Goal: Task Accomplishment & Management: Manage account settings

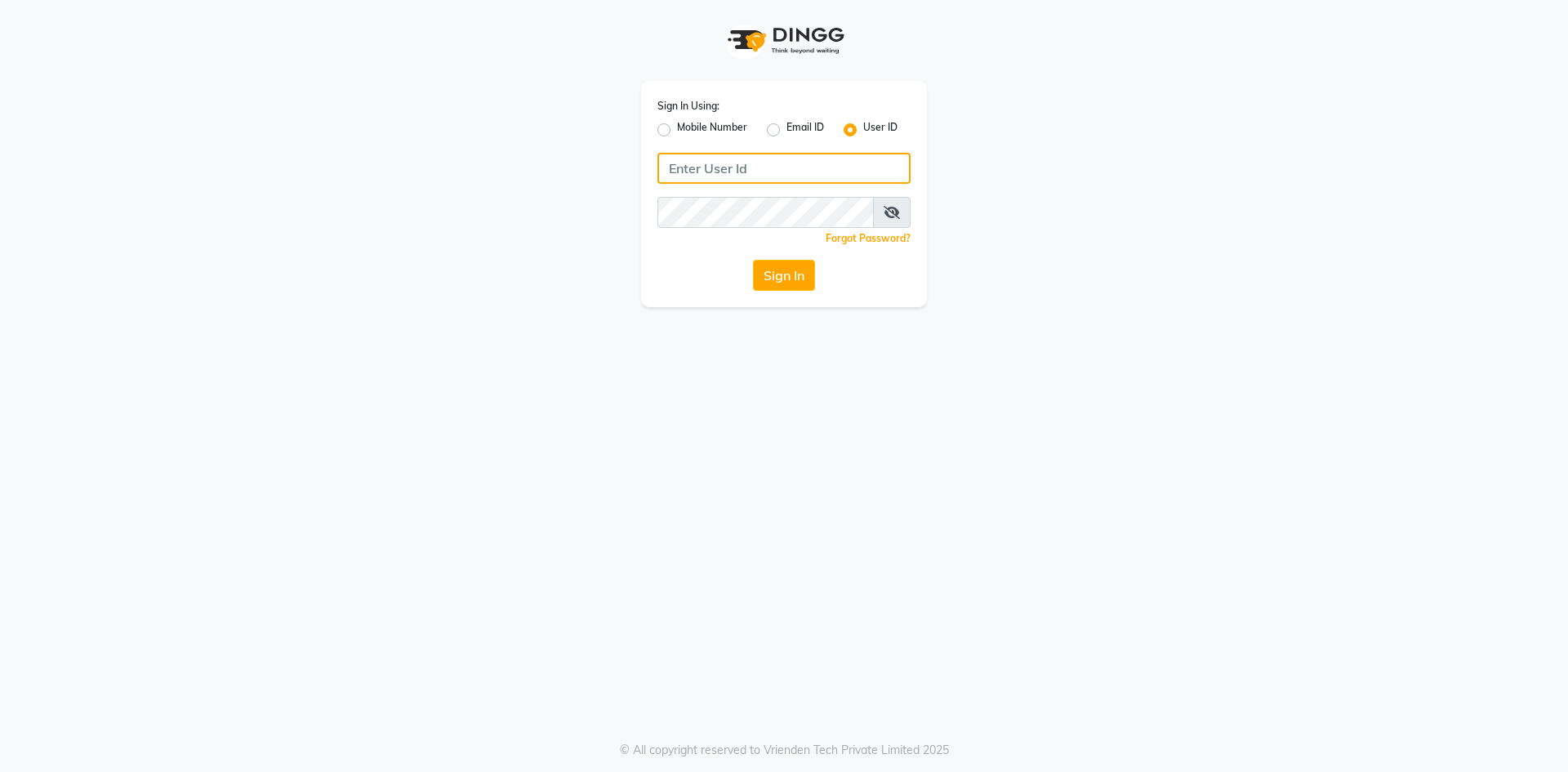
click at [689, 178] on input "Username" at bounding box center [783, 168] width 253 height 31
type input "e3814-01"
click at [1059, 158] on div "Sign In Using: Mobile Number Email ID User ID e3814-01 Remember me Forgot Passw…" at bounding box center [784, 154] width 931 height 307
click at [780, 272] on button "Sign In" at bounding box center [784, 275] width 62 height 31
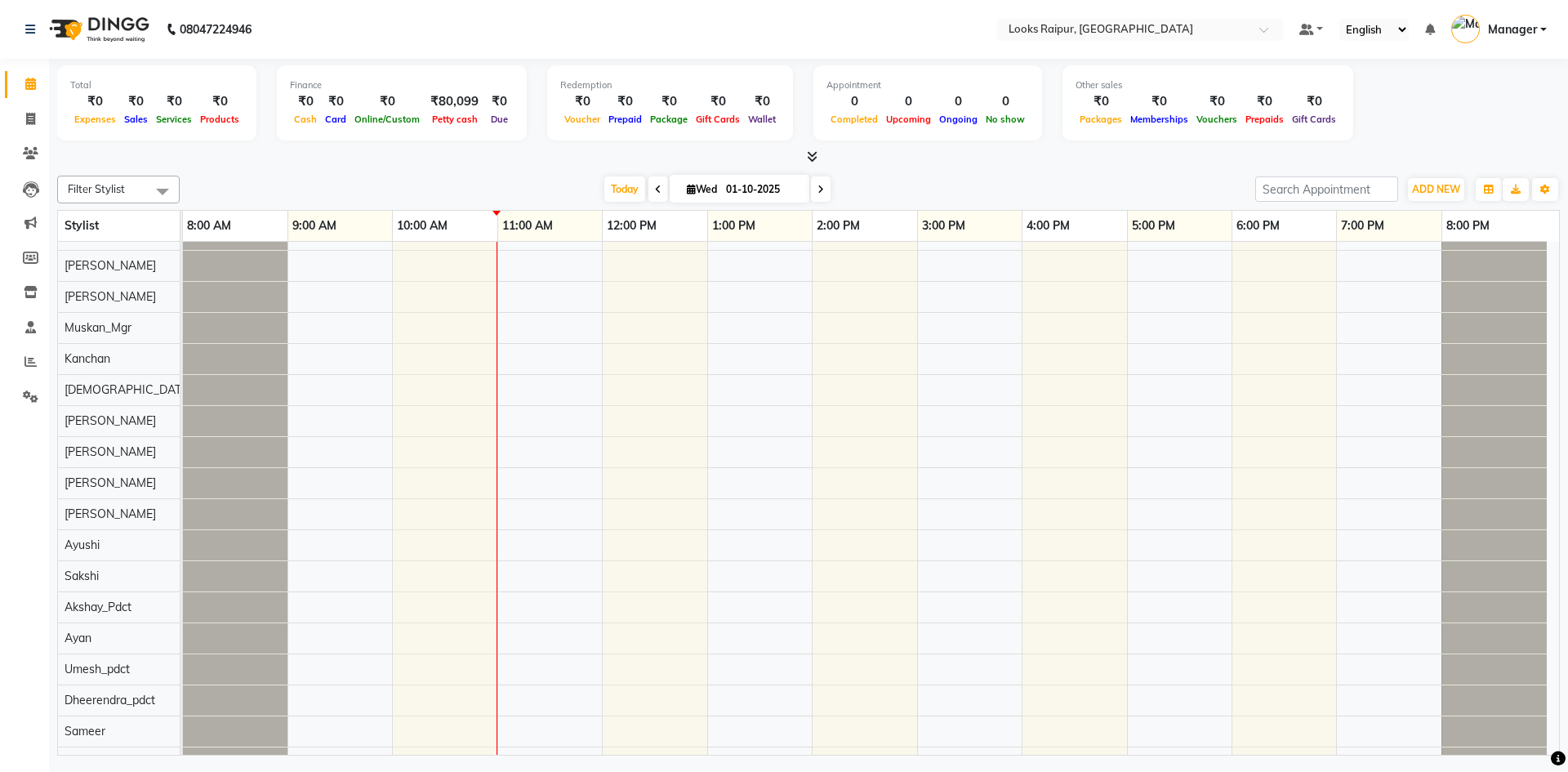
click at [1387, 102] on div "Total ₹0 Expenses ₹0 Sales ₹0 Services ₹0 Products Finance ₹0 Cash ₹0 Card ₹0 O…" at bounding box center [809, 105] width 1503 height 80
click at [808, 153] on icon at bounding box center [811, 156] width 10 height 12
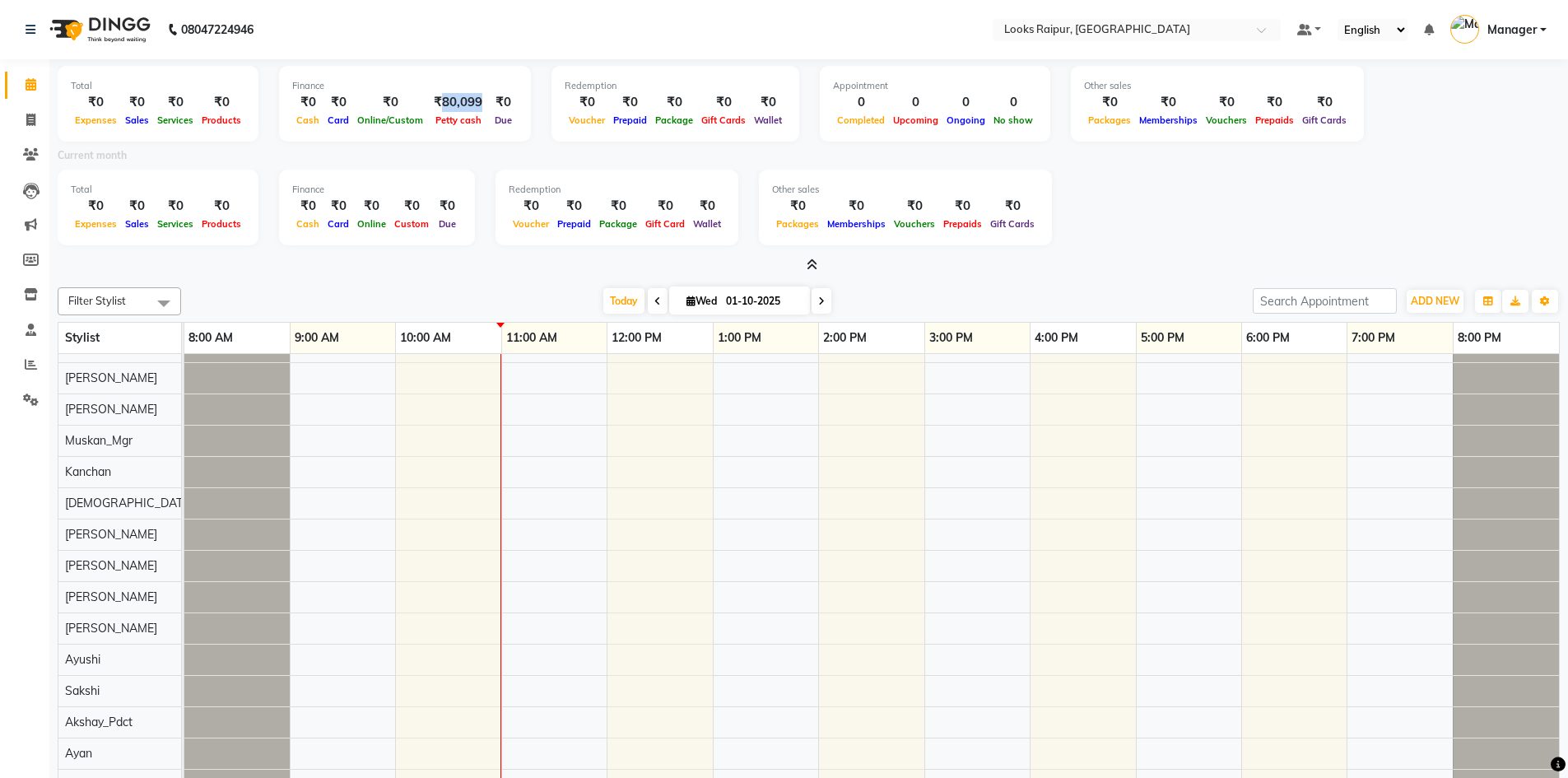
drag, startPoint x: 472, startPoint y: 101, endPoint x: 433, endPoint y: 97, distance: 39.2
click at [433, 97] on div "₹80,099" at bounding box center [457, 102] width 61 height 19
click at [478, 148] on div "Current month" at bounding box center [809, 158] width 1527 height 23
drag, startPoint x: 474, startPoint y: 100, endPoint x: 431, endPoint y: 103, distance: 43.1
click at [431, 103] on div "₹80,099" at bounding box center [457, 102] width 61 height 19
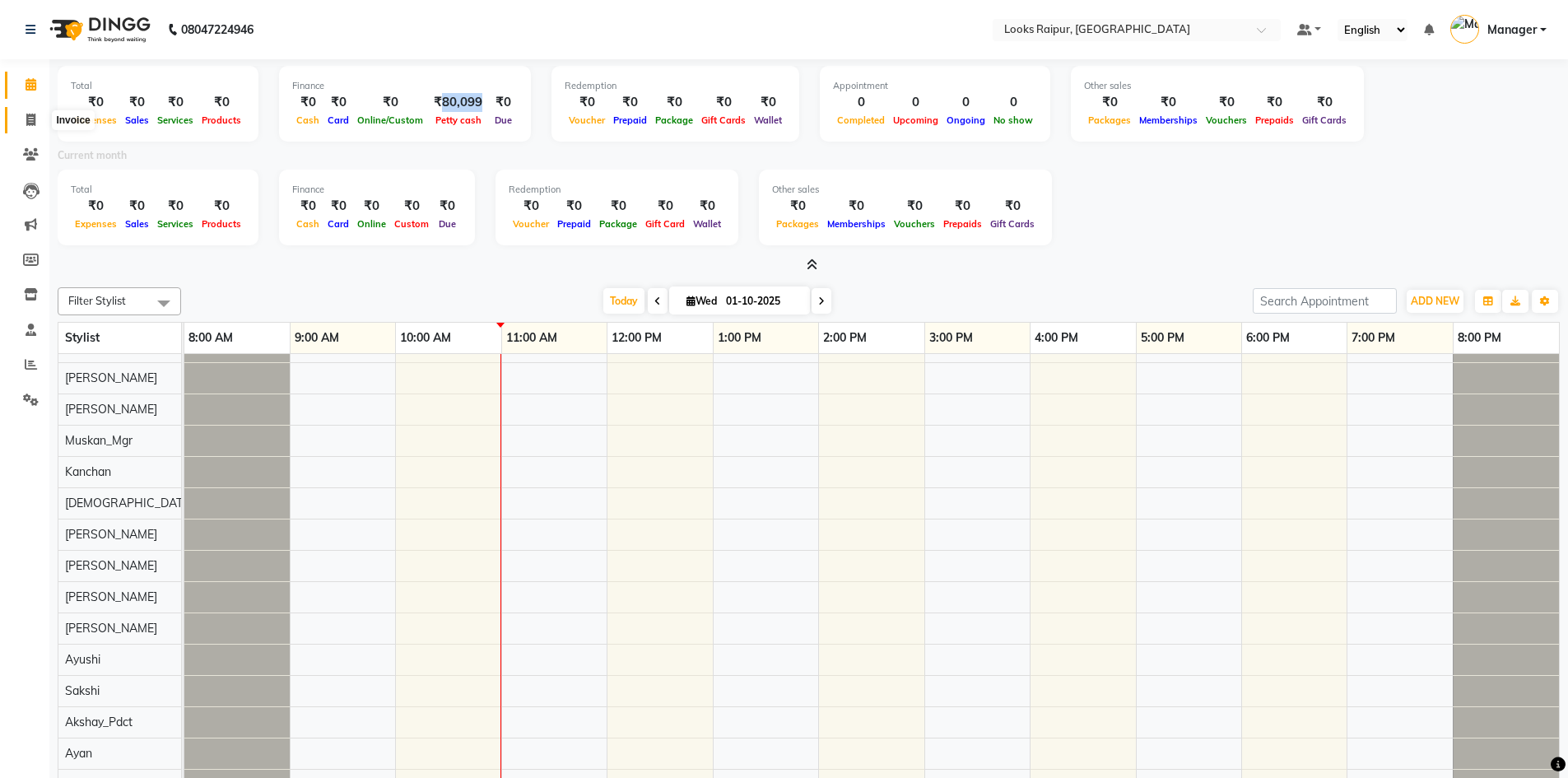
click at [32, 111] on span at bounding box center [30, 120] width 29 height 19
select select "service"
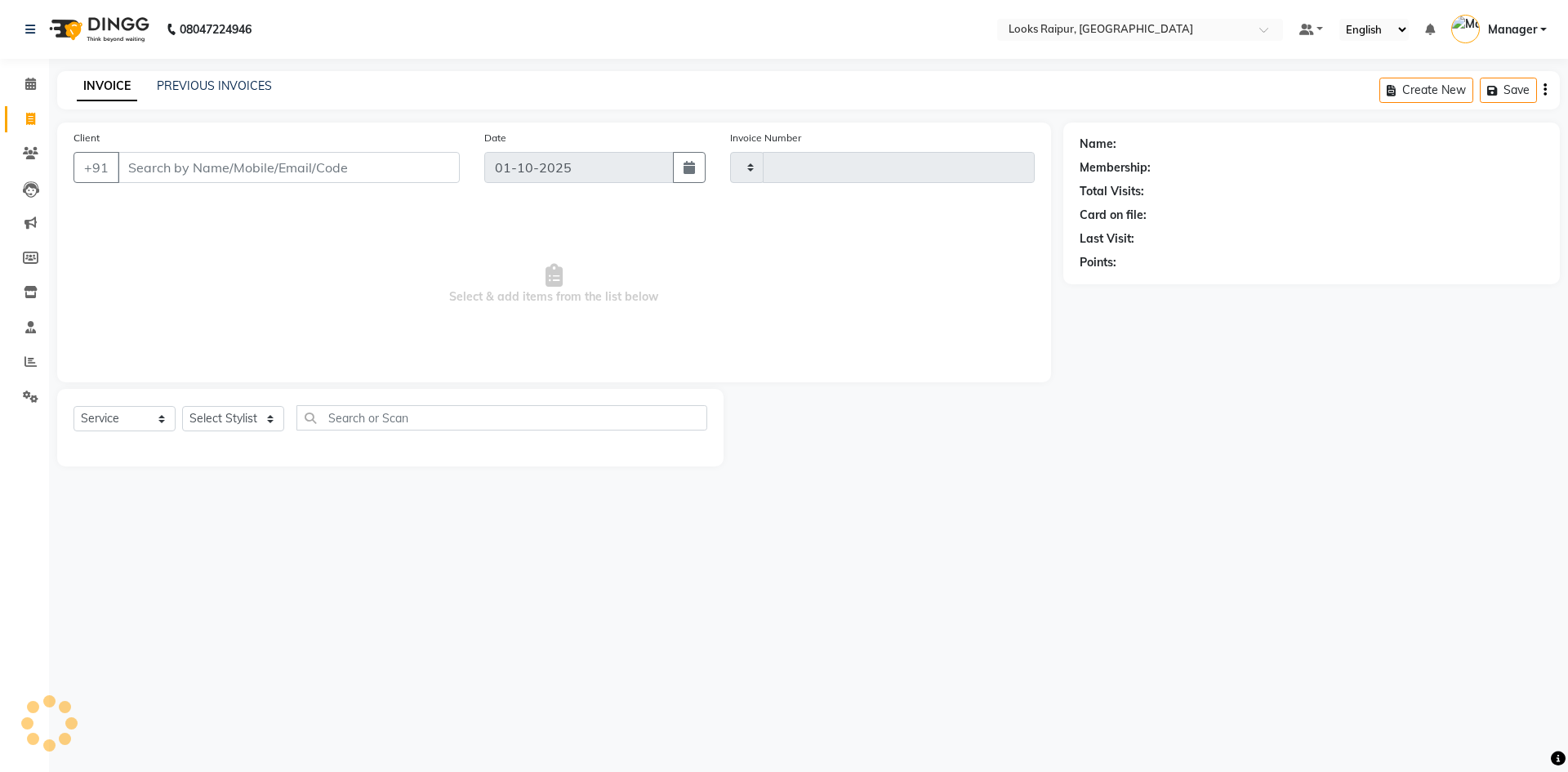
type input "0531"
select select "8606"
click at [23, 81] on span at bounding box center [30, 84] width 28 height 19
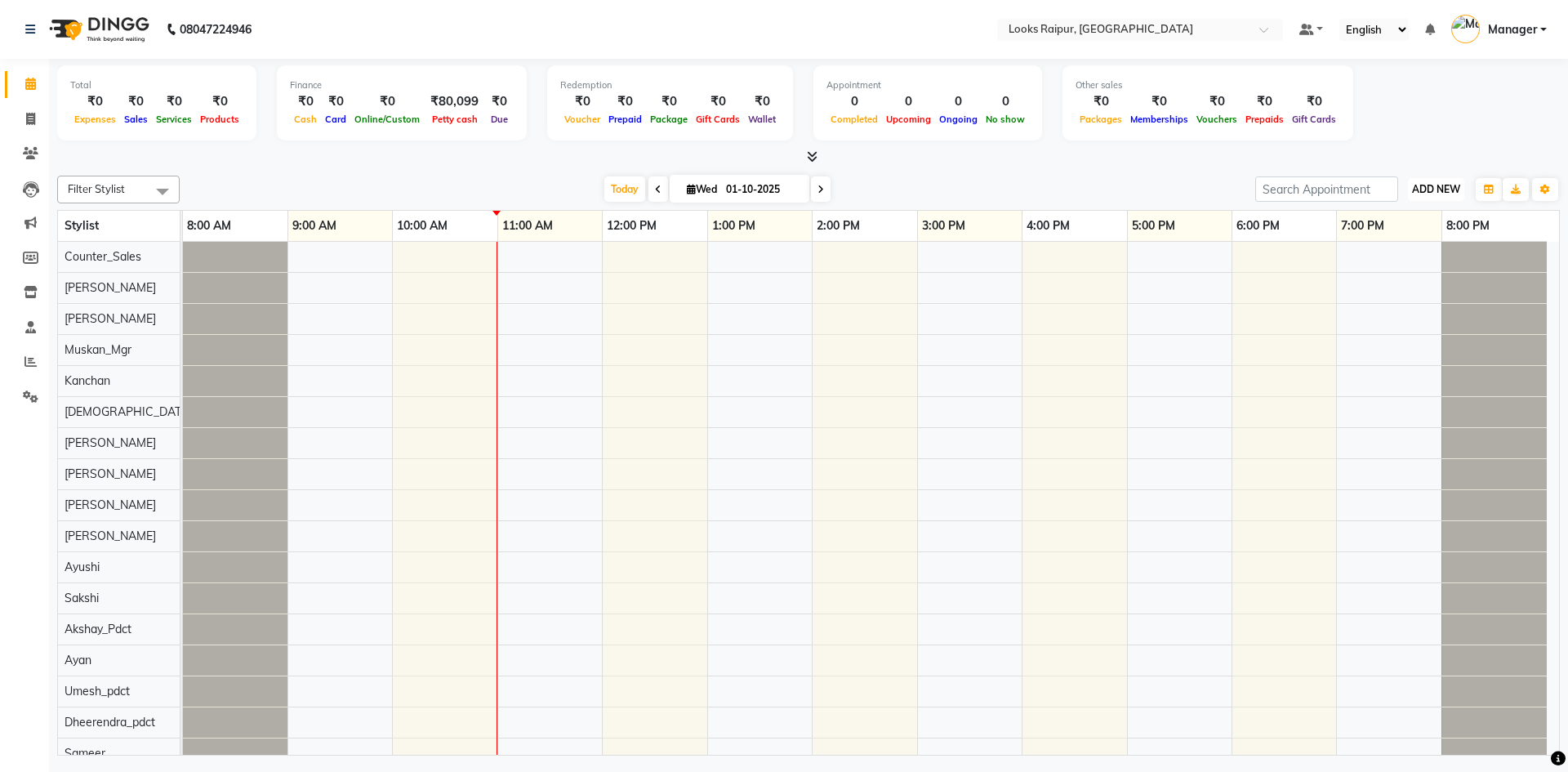
click at [1438, 187] on span "ADD NEW" at bounding box center [1436, 189] width 48 height 12
click at [1387, 269] on link "Add Expense" at bounding box center [1399, 263] width 129 height 21
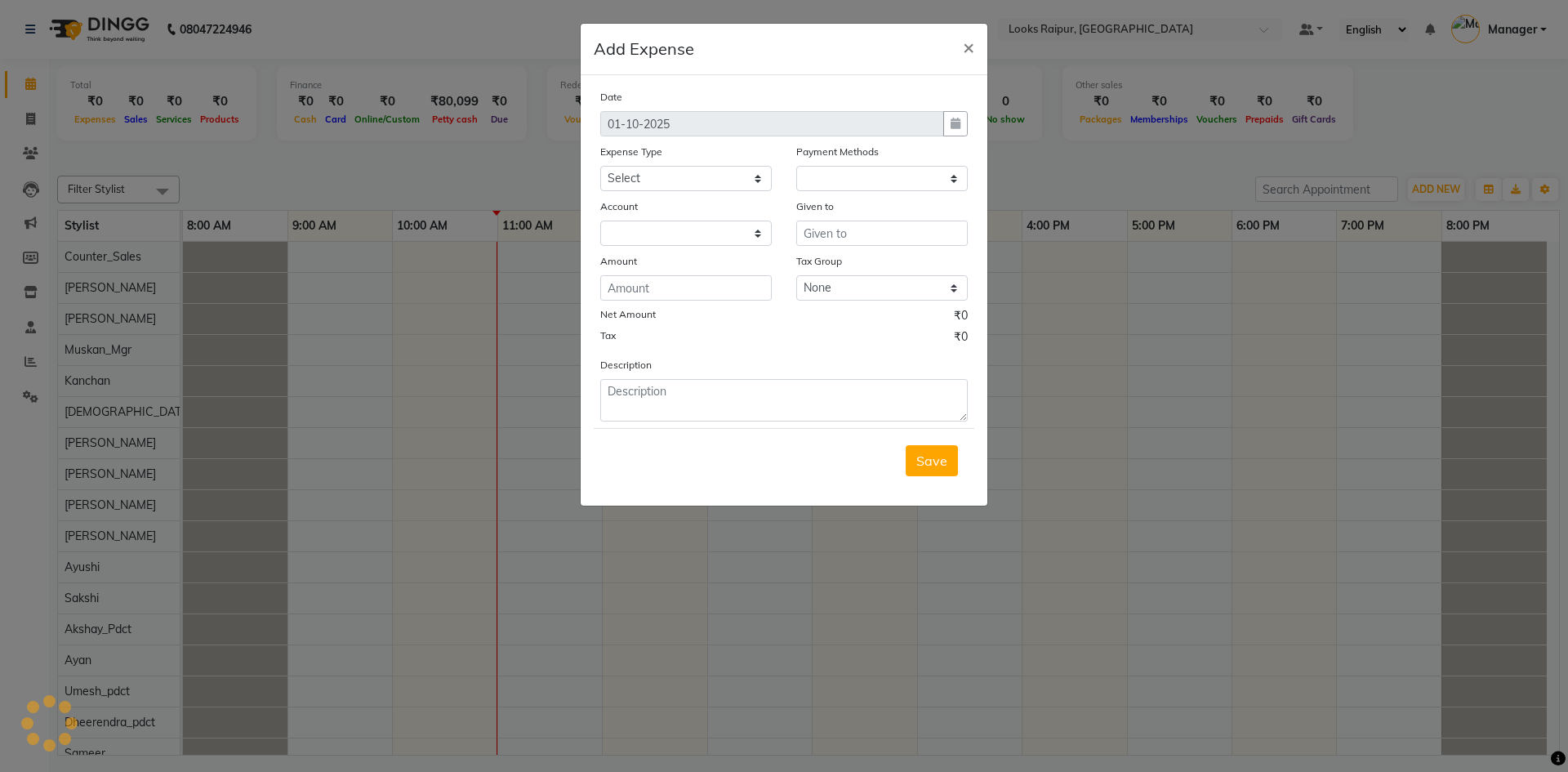
select select "1"
select select "7834"
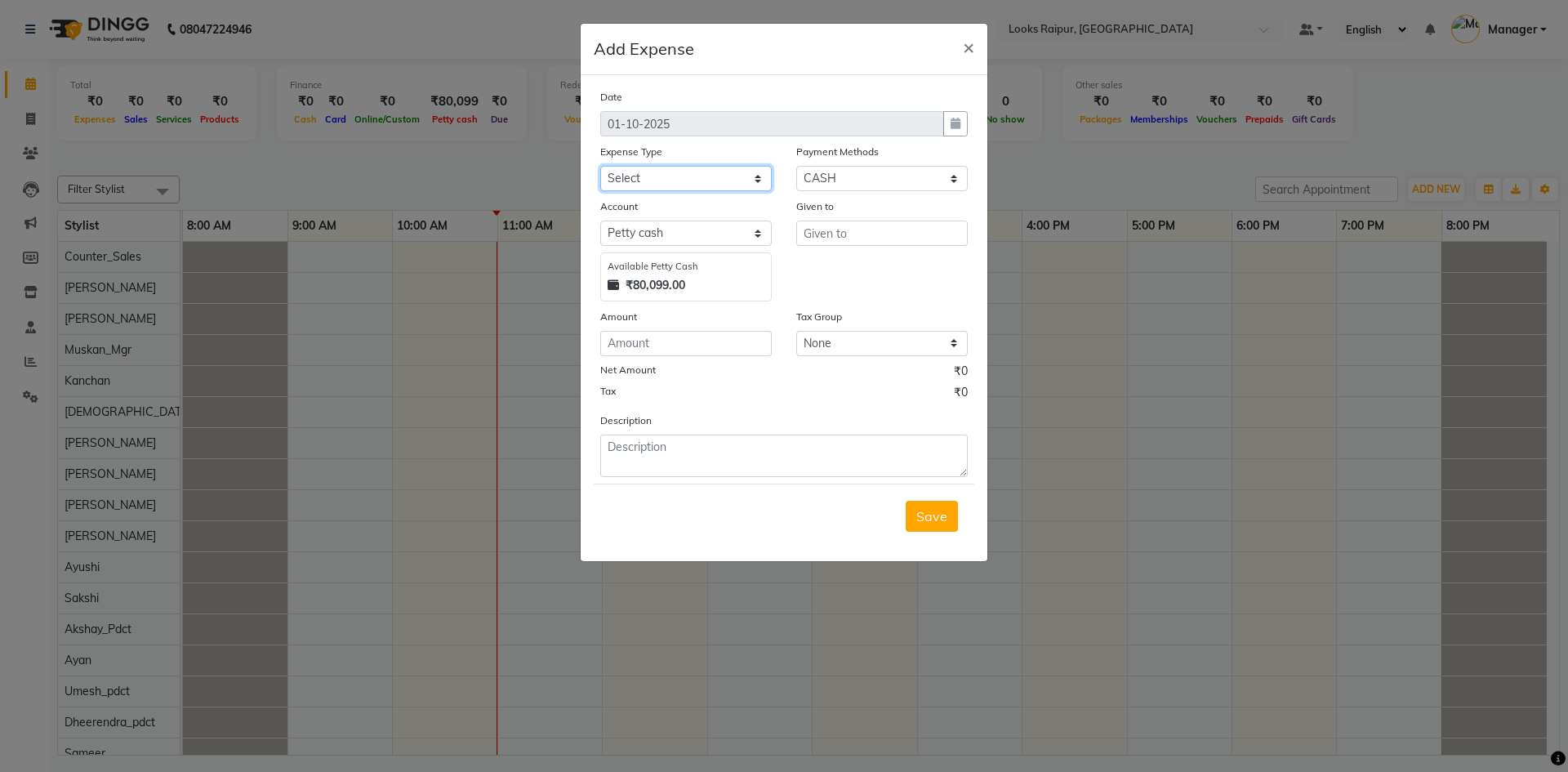
click at [689, 177] on select "Select Accommodation Aesthetics Bank Deposit BLINKIT Cash Handover Client Refun…" at bounding box center [686, 178] width 172 height 25
select select "24890"
click at [600, 166] on select "Select Accommodation Aesthetics Bank Deposit BLINKIT Cash Handover Client Refun…" at bounding box center [686, 178] width 172 height 25
click at [824, 228] on input "text" at bounding box center [882, 233] width 172 height 25
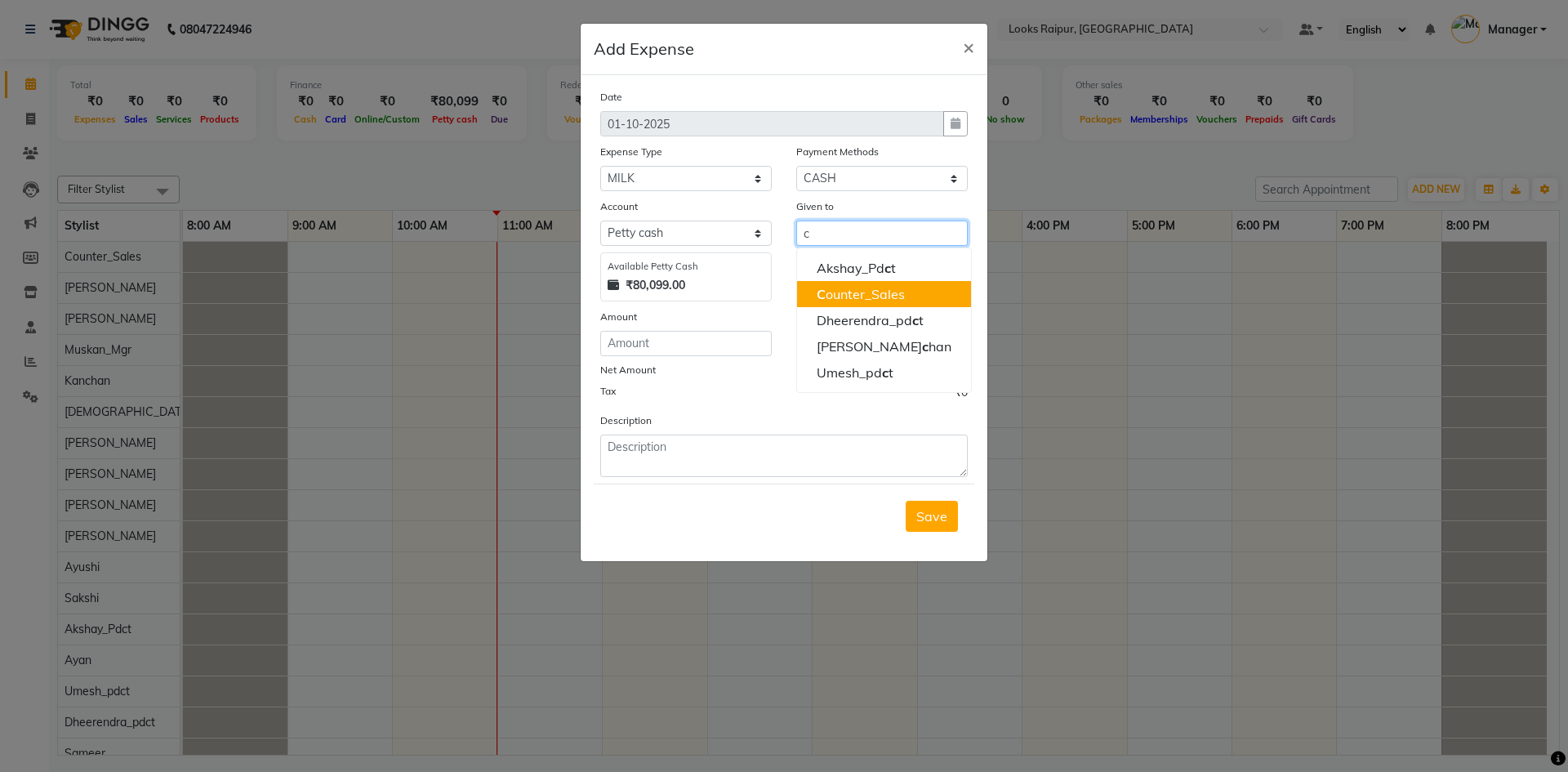
click at [830, 288] on ngb-highlight "C ounter_Sales" at bounding box center [860, 294] width 88 height 16
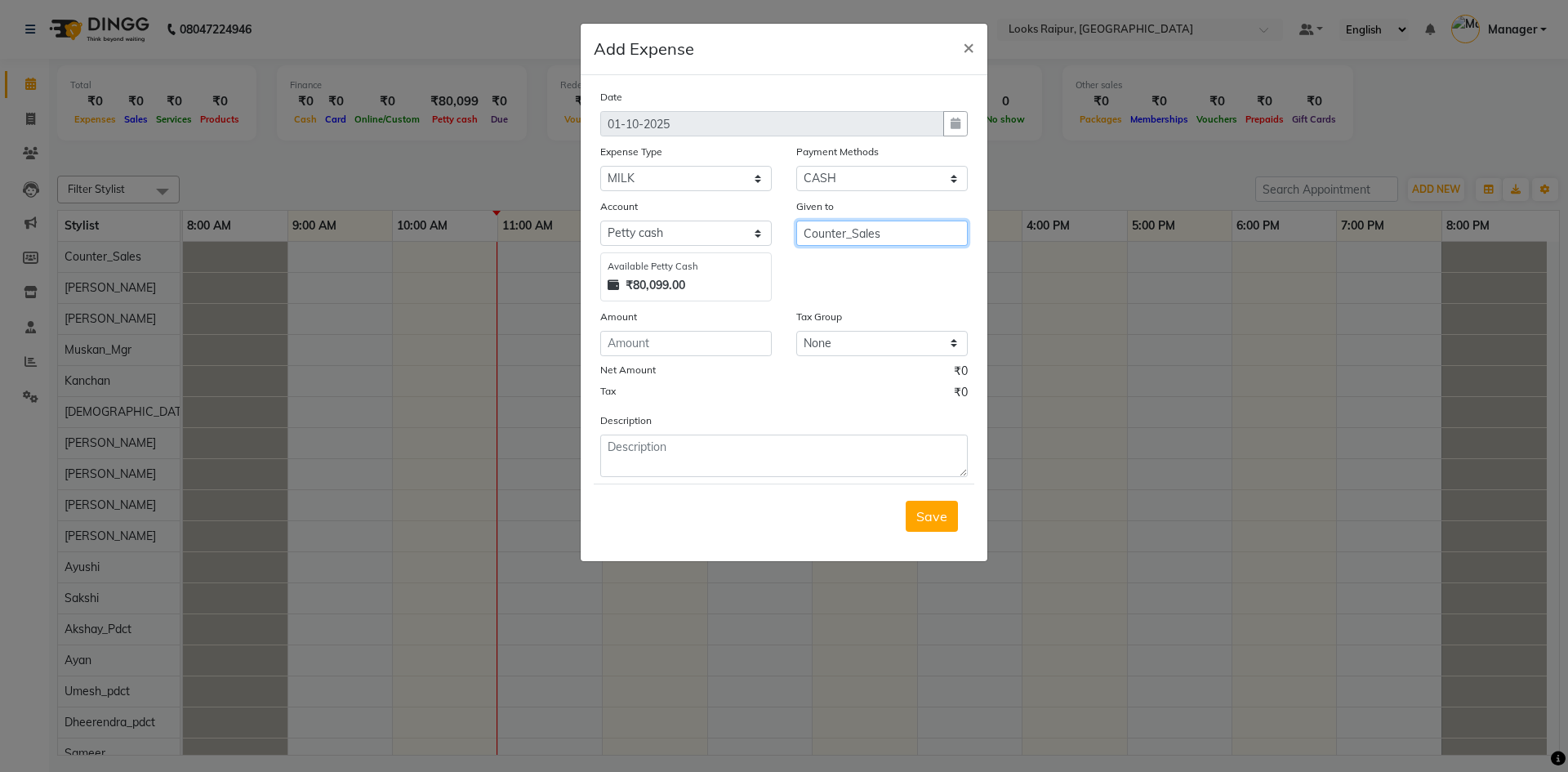
type input "Counter_Sales"
click at [659, 347] on input "number" at bounding box center [686, 343] width 172 height 25
type input "112"
click at [673, 445] on textarea at bounding box center [784, 455] width 368 height 42
type textarea "milk"
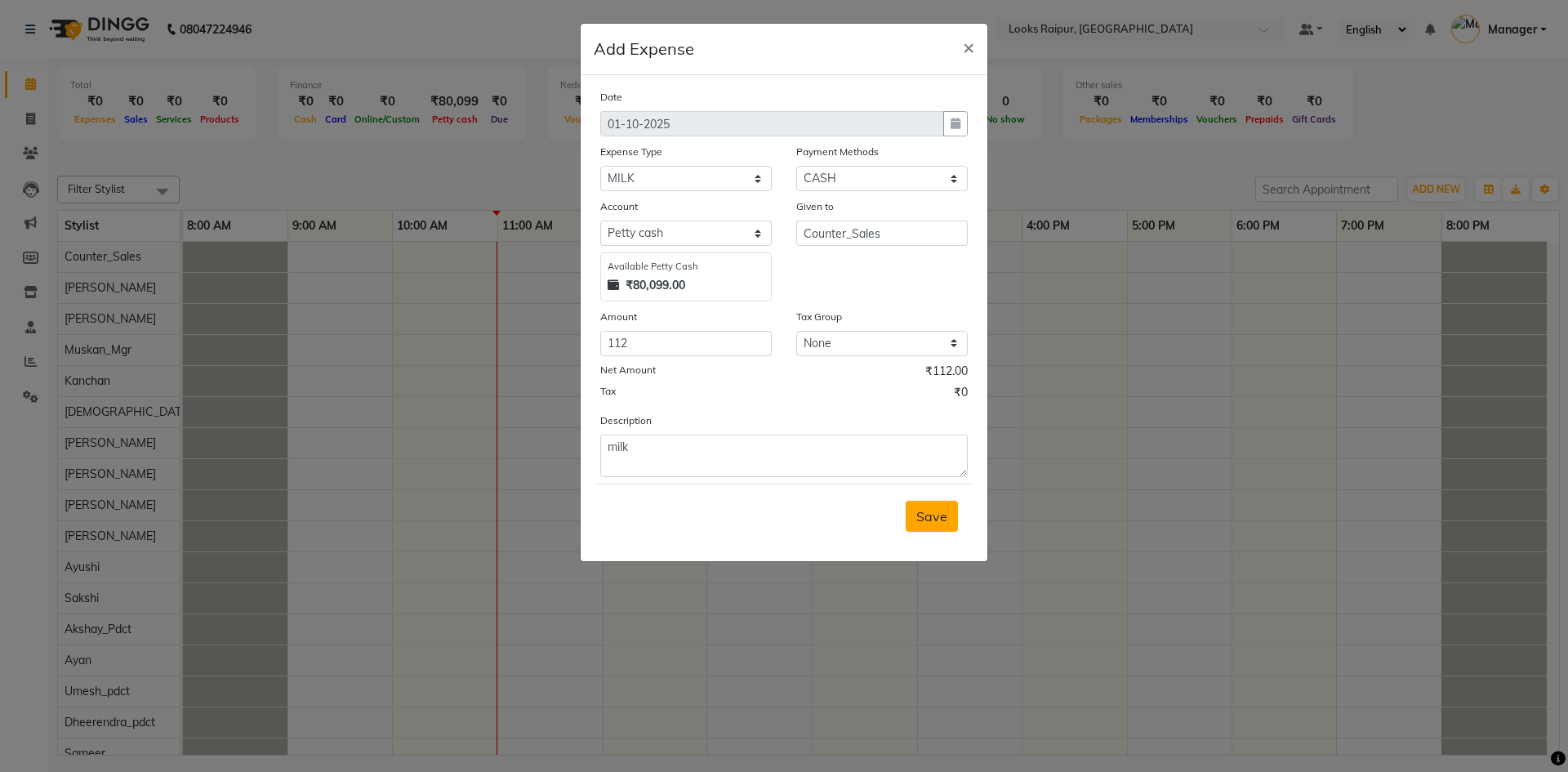
click at [929, 521] on span "Save" at bounding box center [932, 515] width 31 height 16
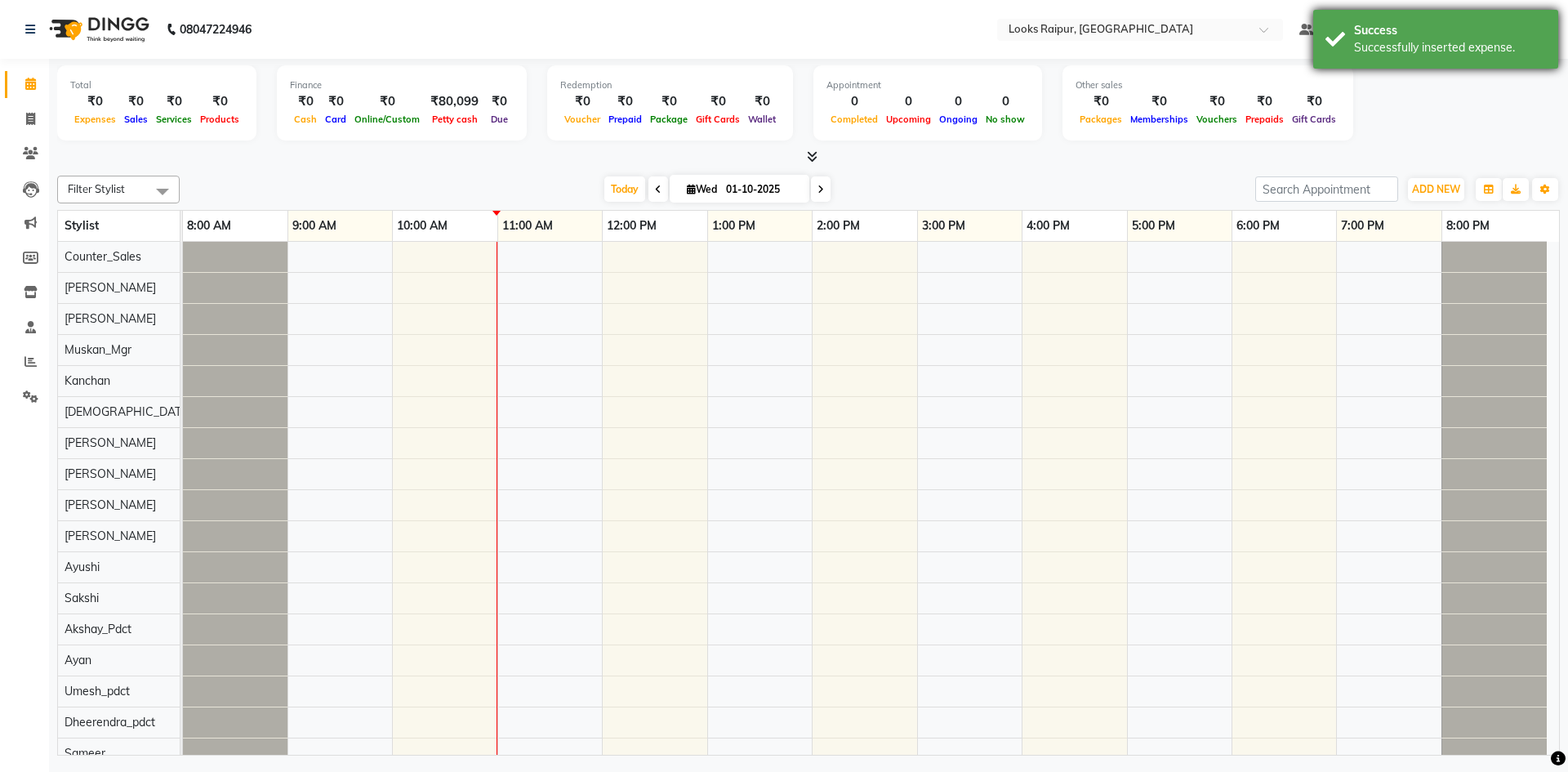
click at [1420, 46] on div "Successfully inserted expense." at bounding box center [1449, 48] width 191 height 17
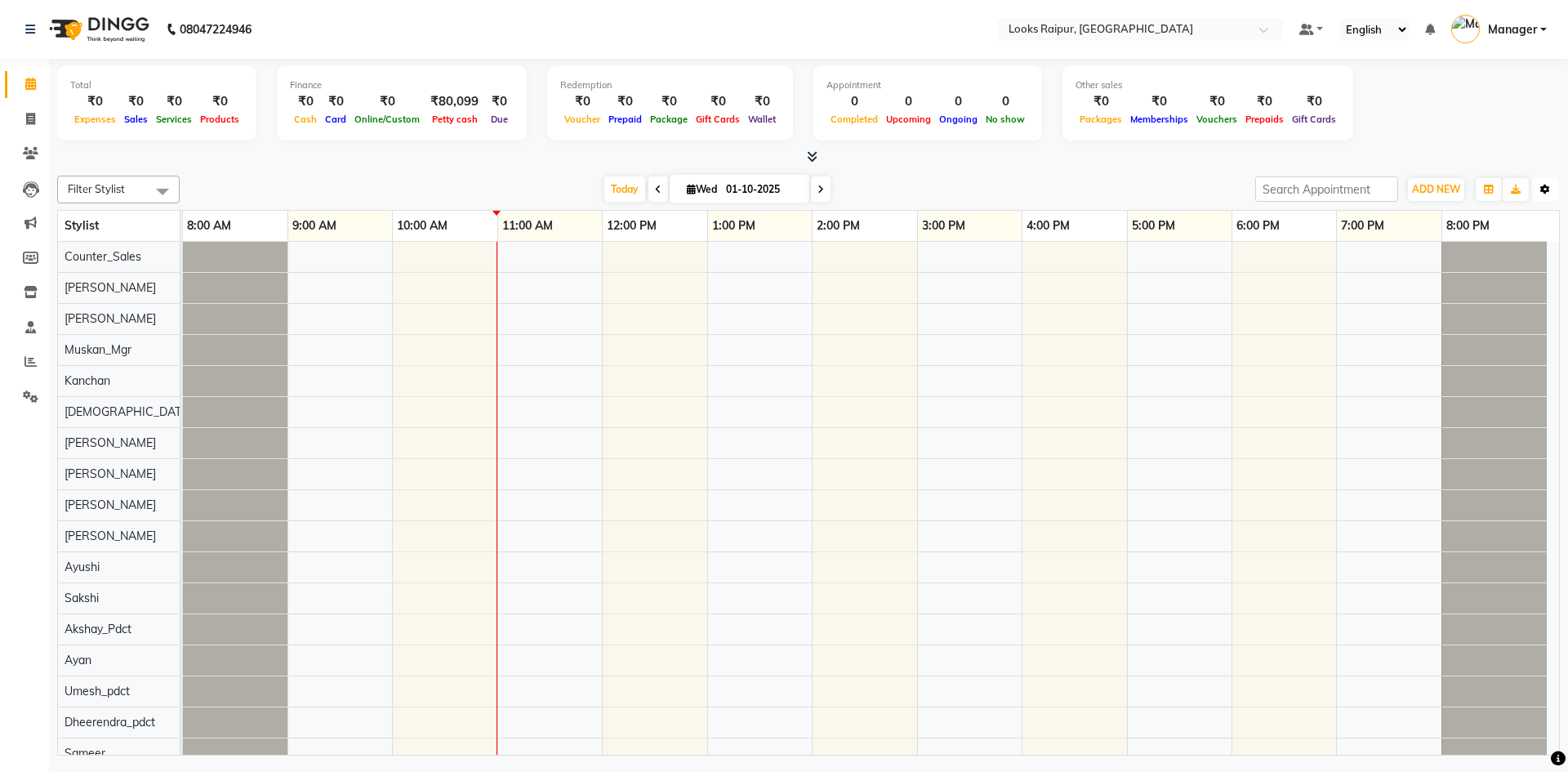
click at [1553, 185] on button "Toggle Dropdown" at bounding box center [1545, 189] width 26 height 23
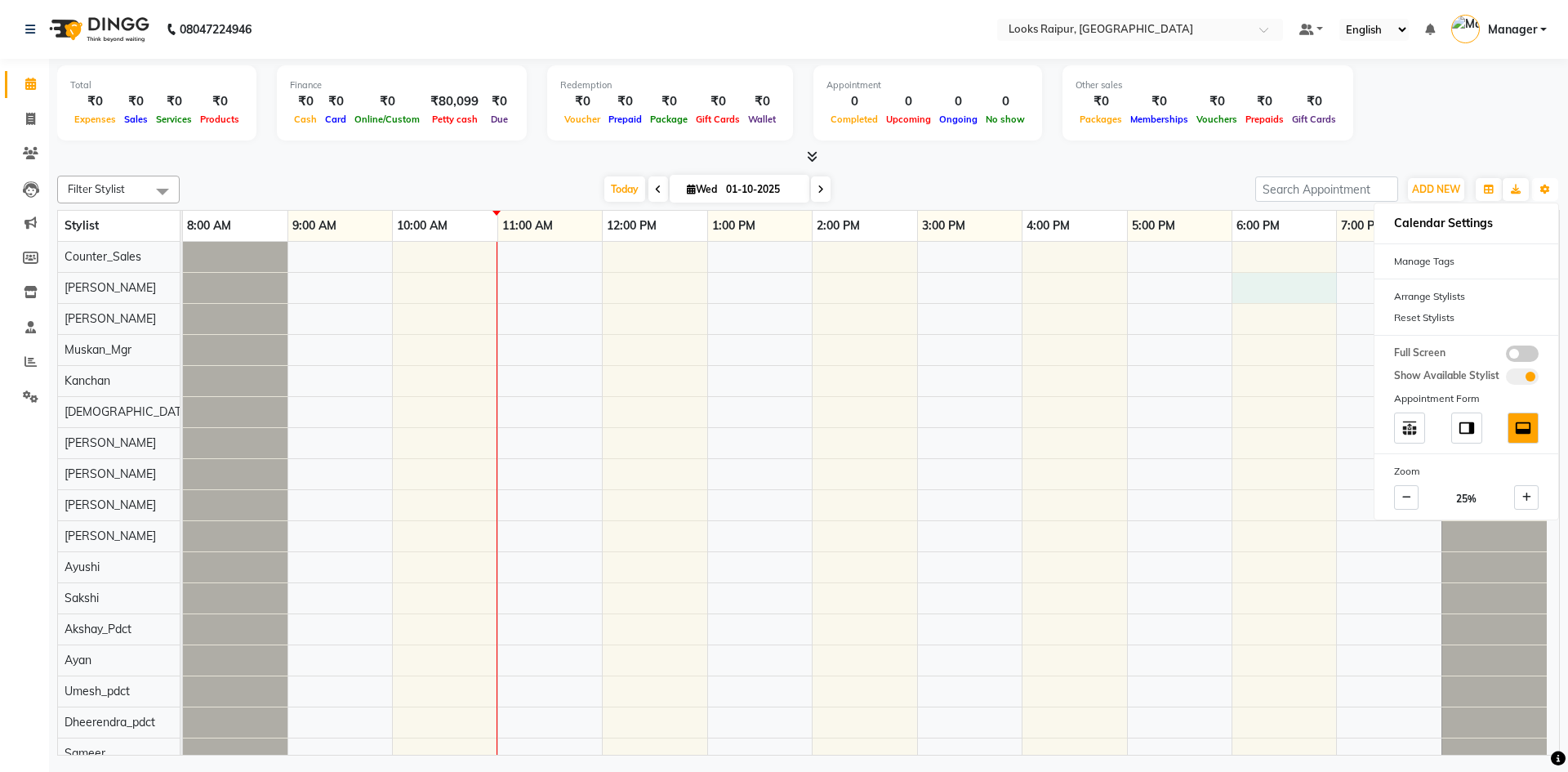
click at [1313, 288] on div at bounding box center [871, 520] width 1376 height 557
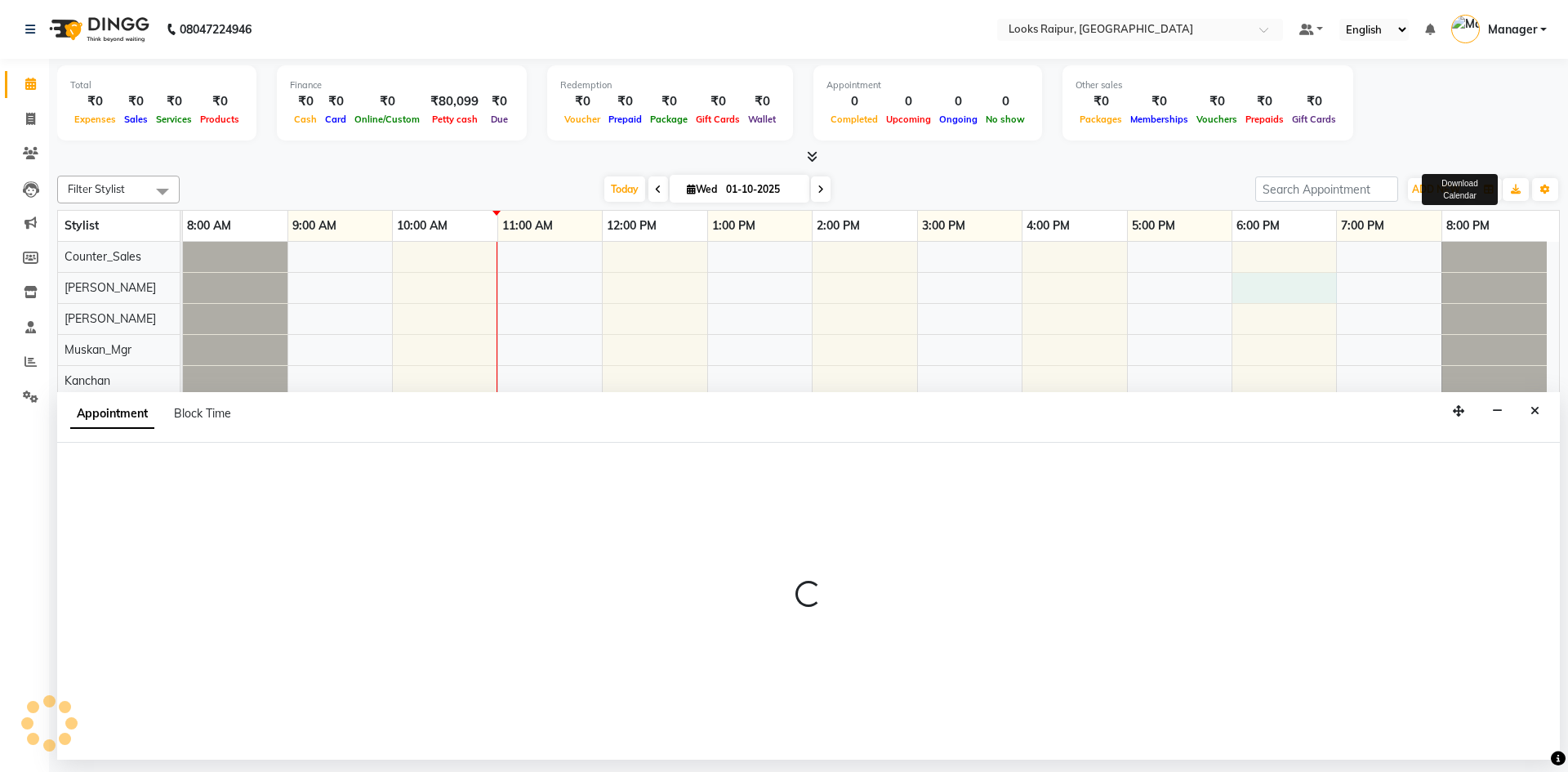
select select "85876"
select select "1080"
select select "tentative"
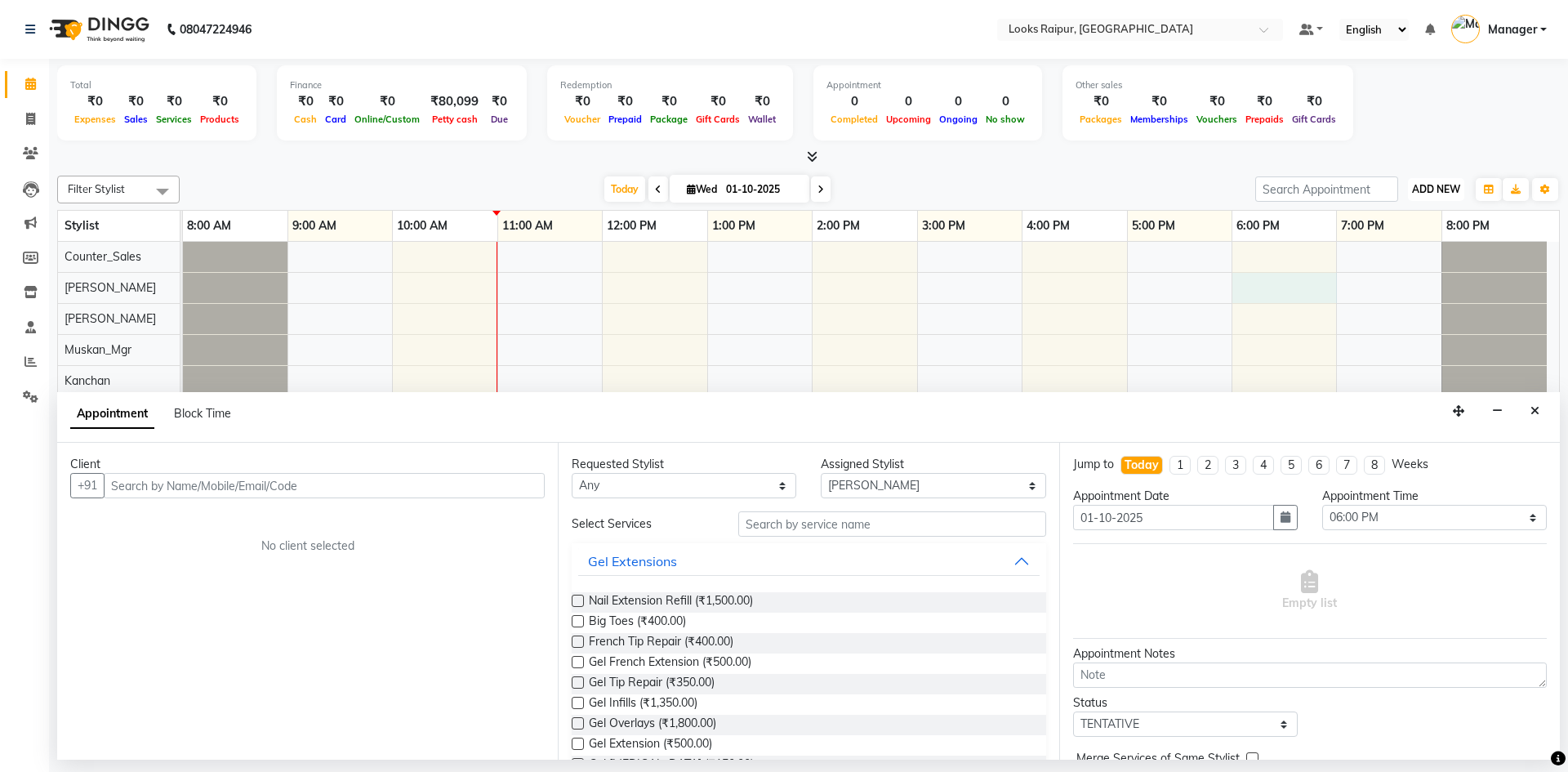
click at [1422, 184] on span "ADD NEW" at bounding box center [1436, 189] width 48 height 12
click at [1454, 127] on div "Total ₹0 Expenses ₹0 Sales ₹0 Services ₹0 Products Finance ₹0 Cash ₹0 Card ₹0 O…" at bounding box center [809, 105] width 1503 height 80
click at [29, 120] on icon at bounding box center [30, 119] width 9 height 12
select select "service"
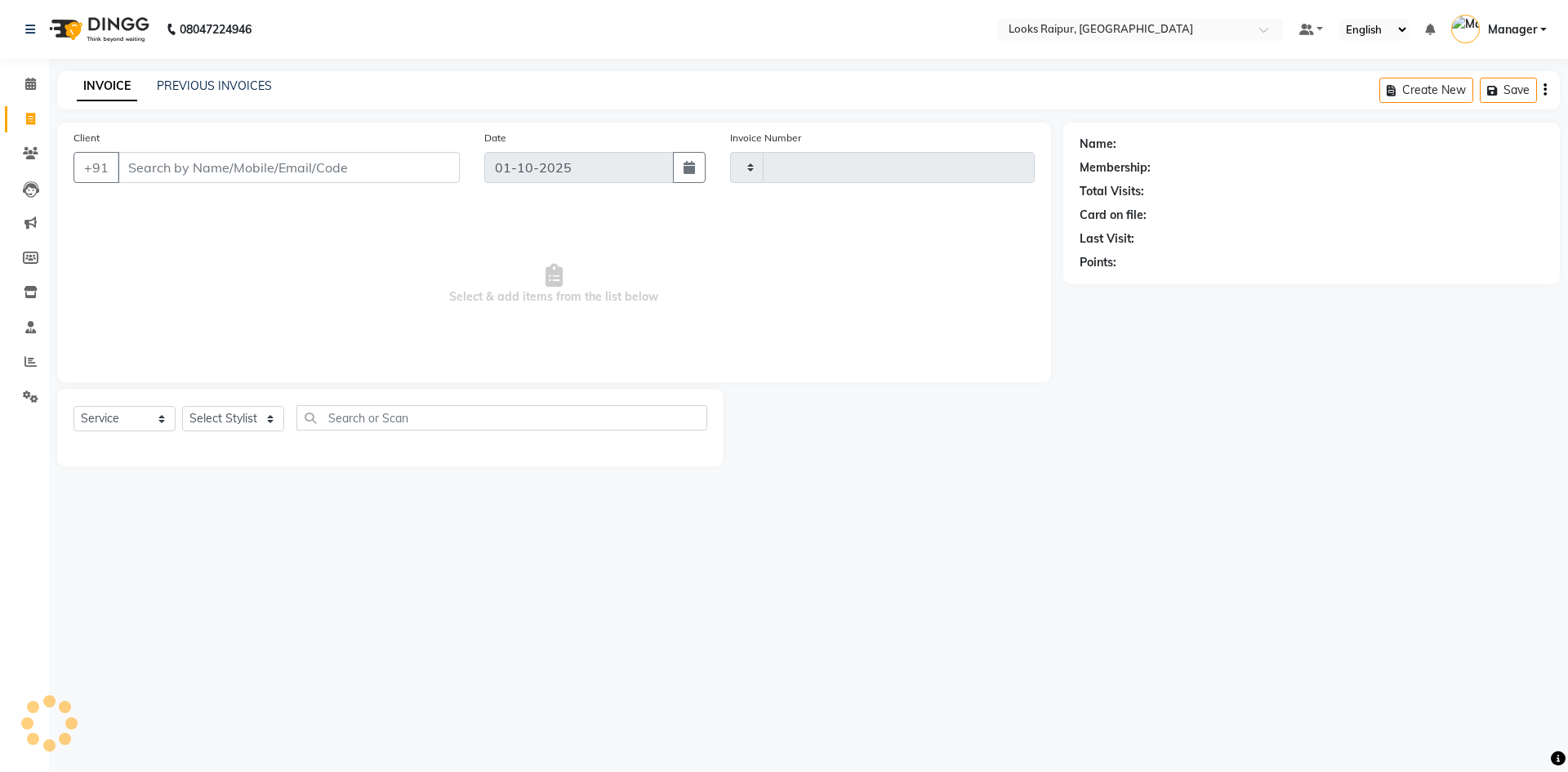
type input "0531"
select select "8606"
click at [211, 90] on link "PREVIOUS INVOICES" at bounding box center [215, 85] width 115 height 15
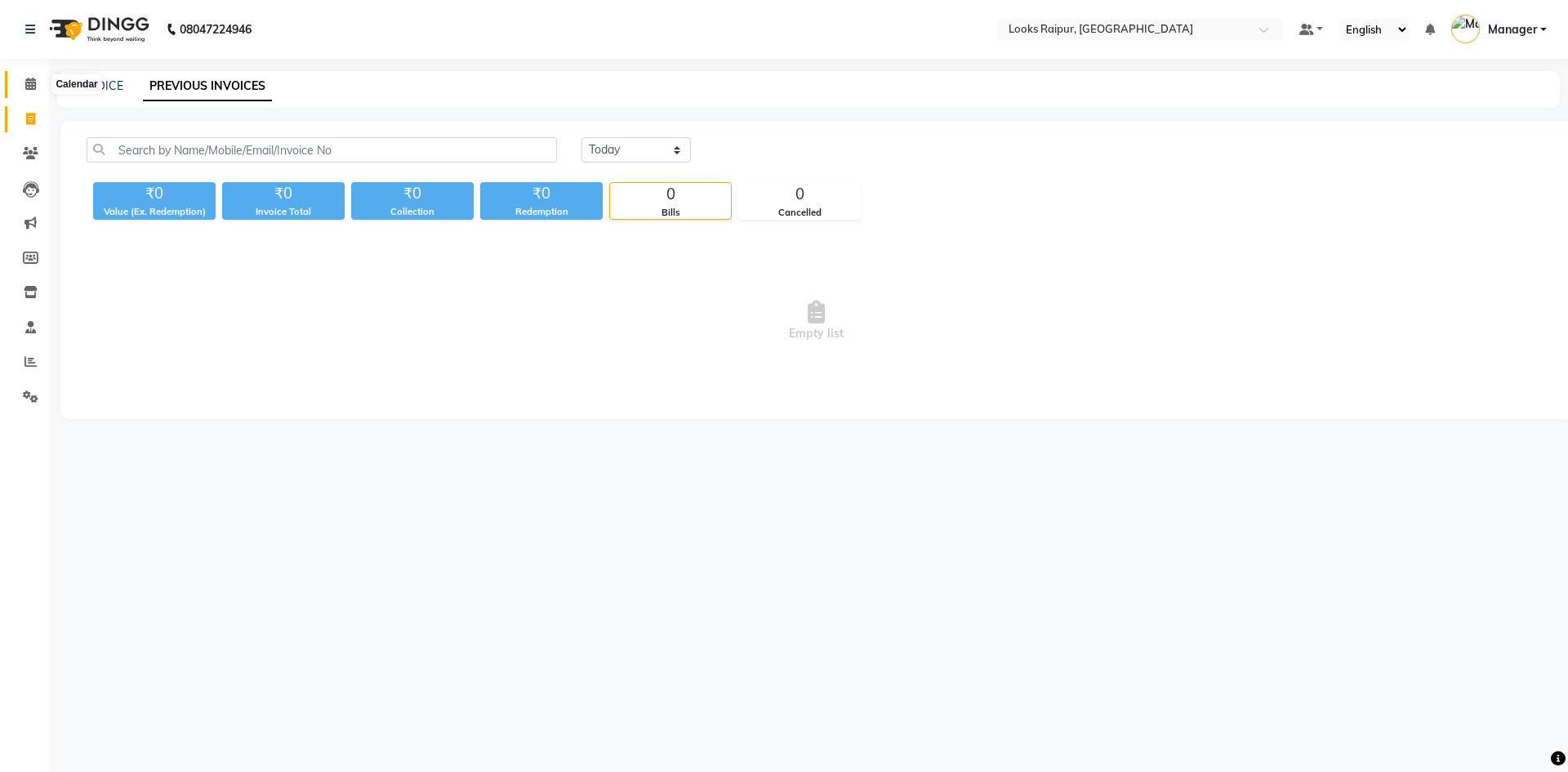
click at [27, 82] on icon at bounding box center [30, 83] width 10 height 12
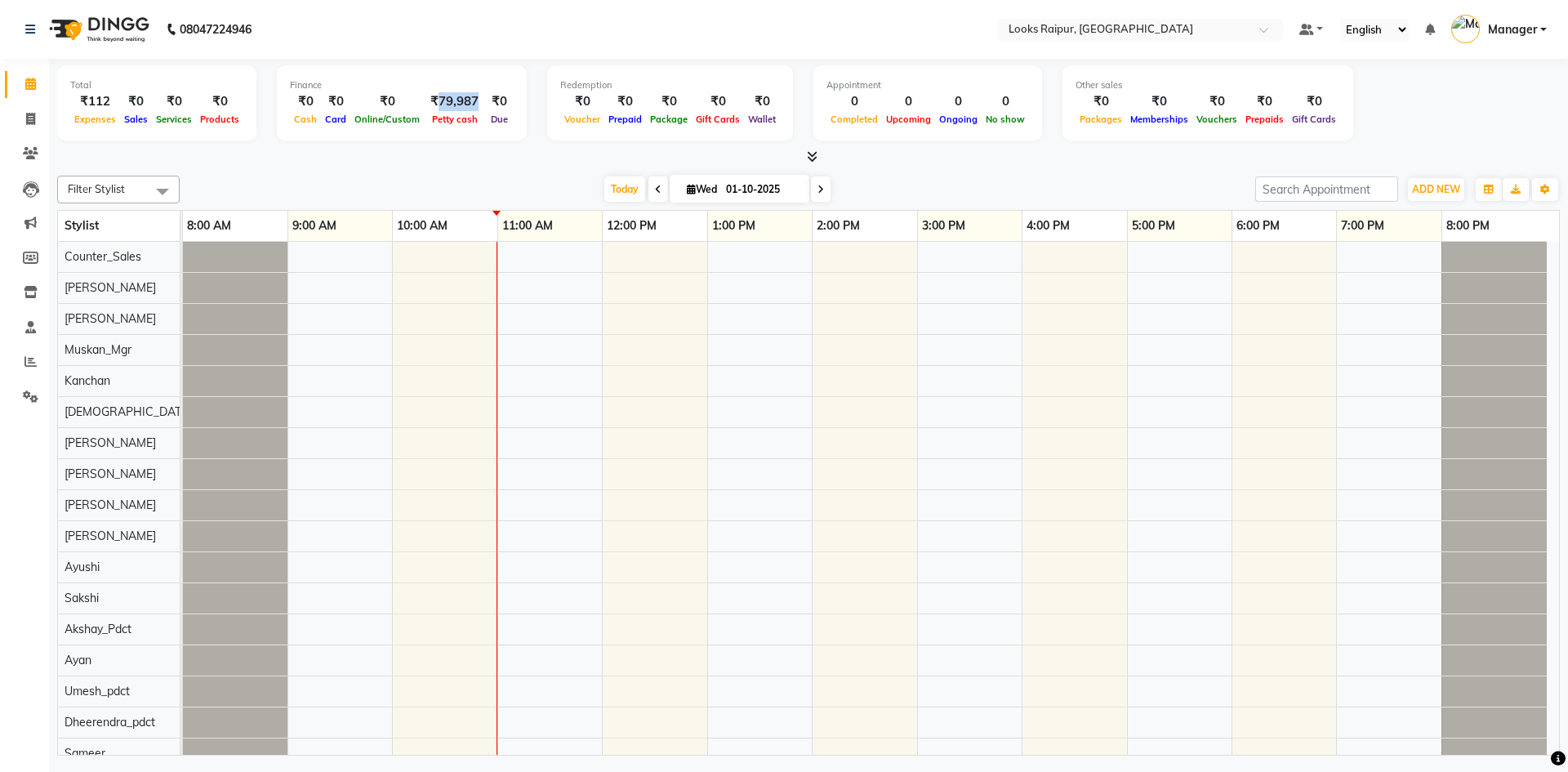
drag, startPoint x: 469, startPoint y: 102, endPoint x: 430, endPoint y: 102, distance: 39.0
click at [430, 102] on div "₹79,987" at bounding box center [453, 101] width 61 height 19
click at [471, 105] on div "₹79,987" at bounding box center [453, 101] width 61 height 19
drag, startPoint x: 473, startPoint y: 98, endPoint x: 432, endPoint y: 102, distance: 41.2
click at [432, 102] on div "₹79,987" at bounding box center [453, 101] width 61 height 19
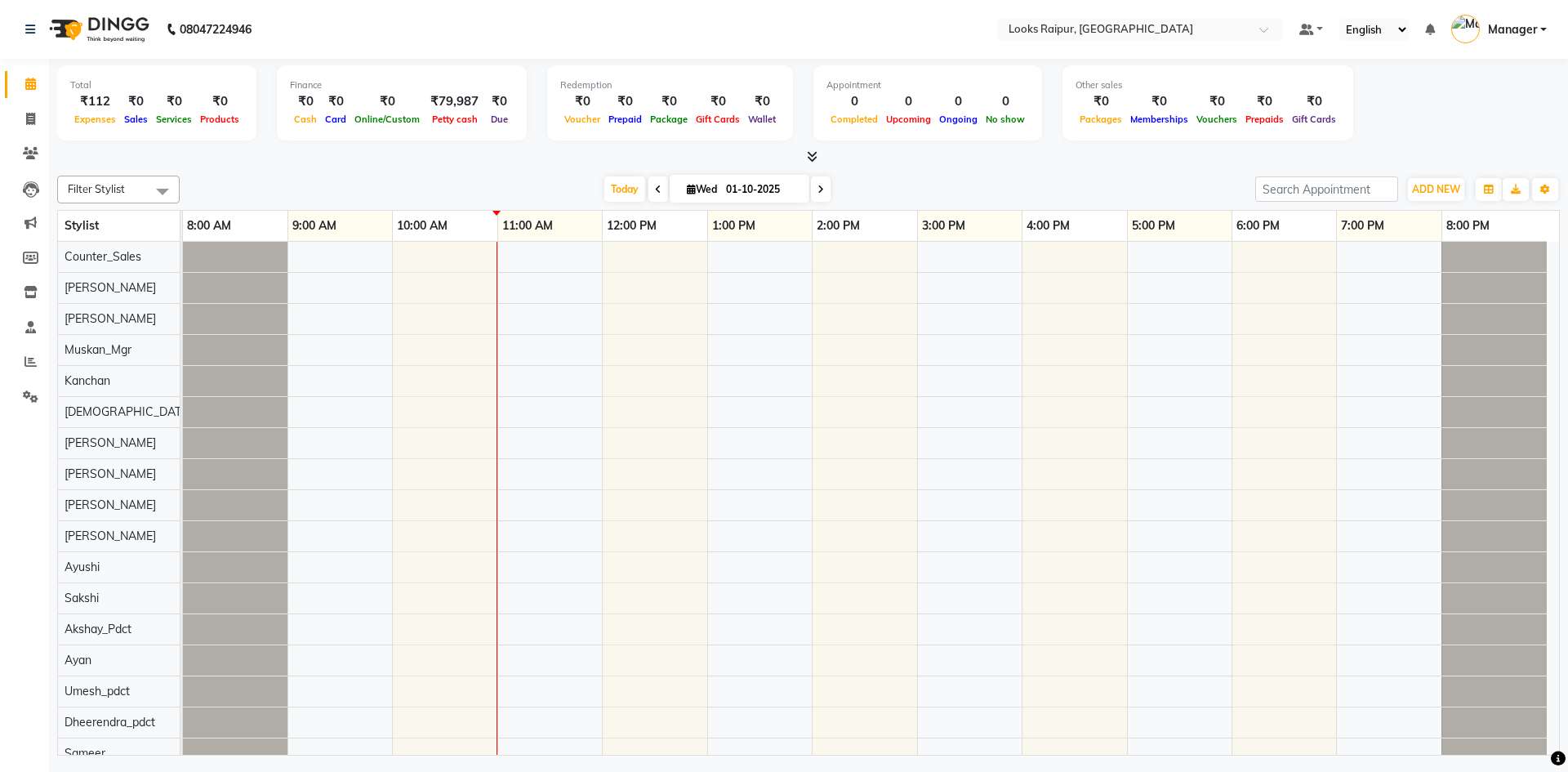
click at [433, 145] on div "Total ₹112 Expenses ₹0 Sales ₹0 Services ₹0 Products Finance ₹0 Cash ₹0 Card ₹0…" at bounding box center [809, 112] width 1503 height 107
